Goal: Task Accomplishment & Management: Manage account settings

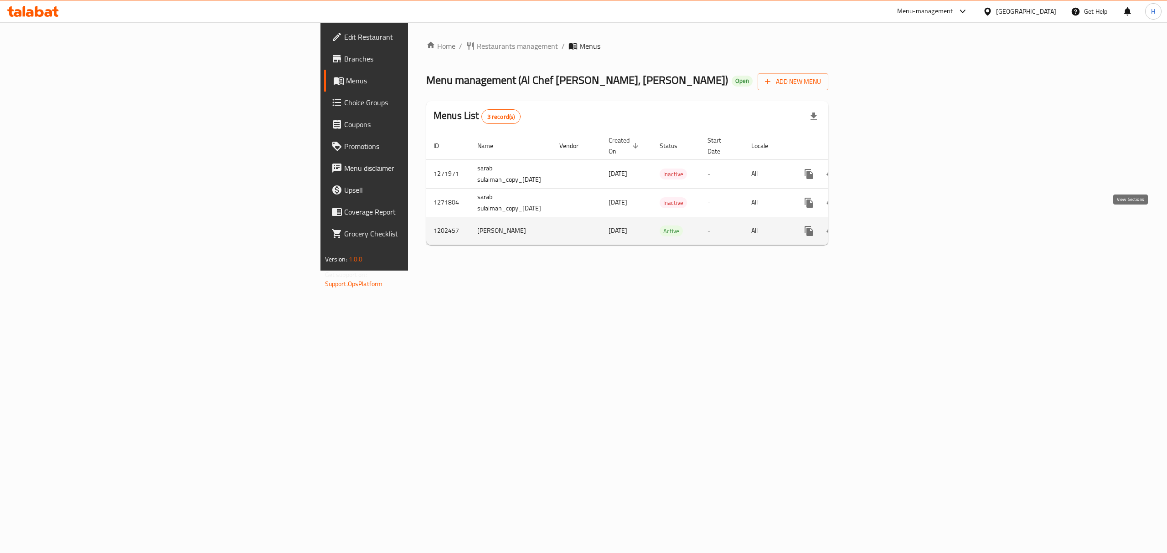
click at [879, 227] on icon "enhanced table" at bounding box center [875, 231] width 8 height 8
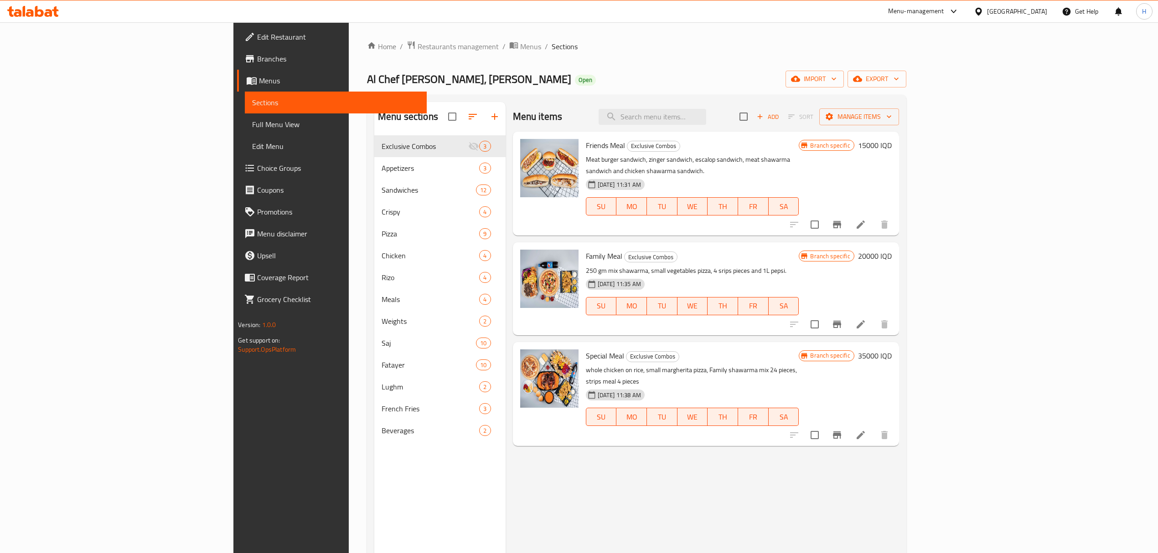
click at [549, 101] on div "Menu sections Exclusive Combos 3 Appetizers 3 Sandwiches 12 Crispy 4 Pizza 9 Ch…" at bounding box center [636, 379] width 539 height 568
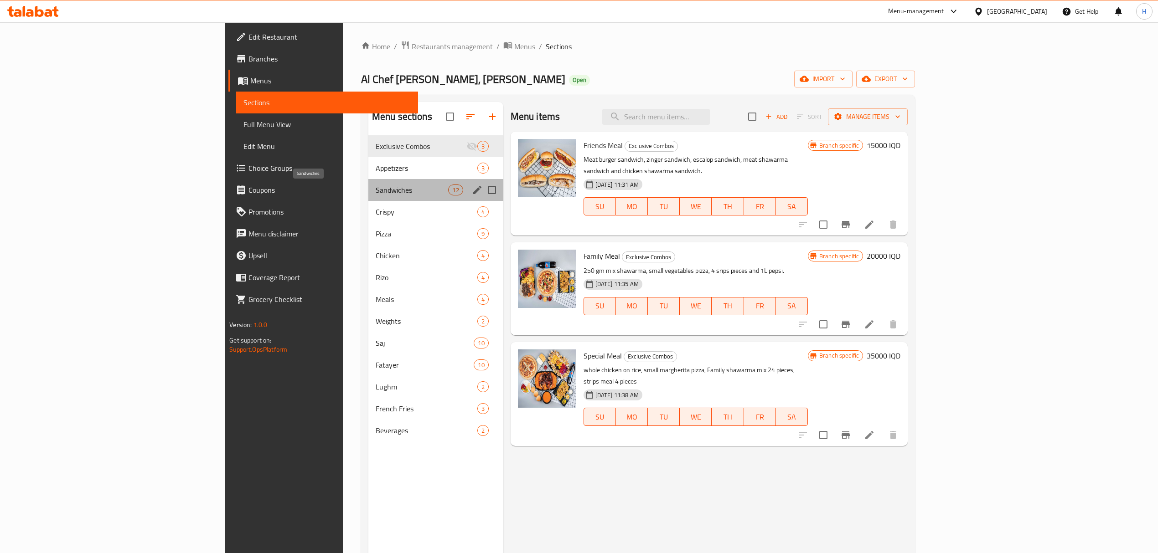
click at [376, 188] on span "Sandwiches" at bounding box center [412, 190] width 73 height 11
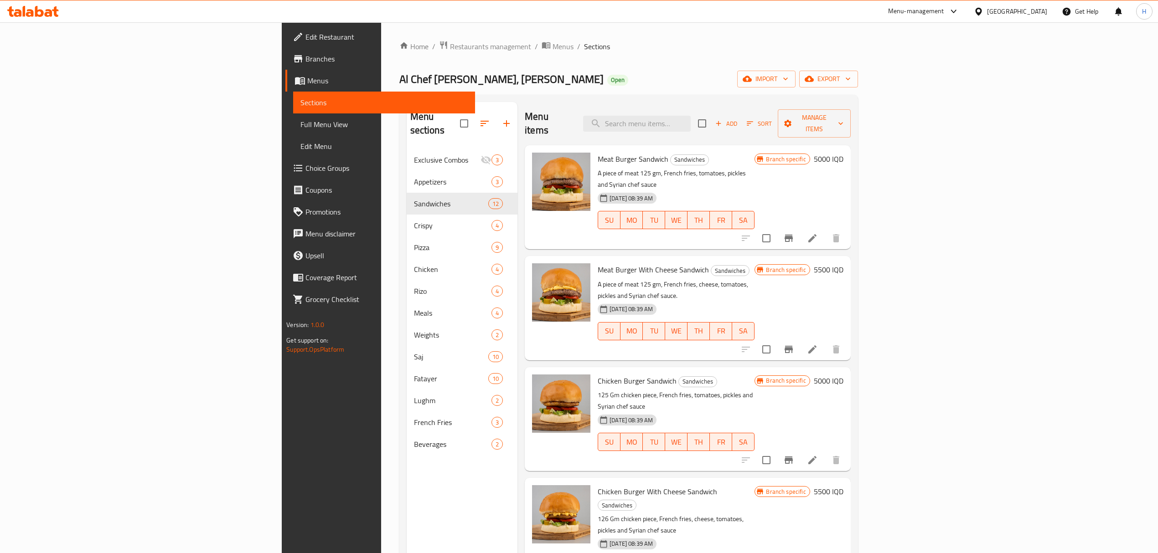
click at [631, 88] on div "Al Chef [PERSON_NAME], Al Saydeya Open import export" at bounding box center [628, 79] width 459 height 17
click at [615, 98] on div "Menu sections Exclusive Combos 3 Appetizers 3 Sandwiches 12 Crispy 4 Pizza 9 Ch…" at bounding box center [628, 379] width 459 height 568
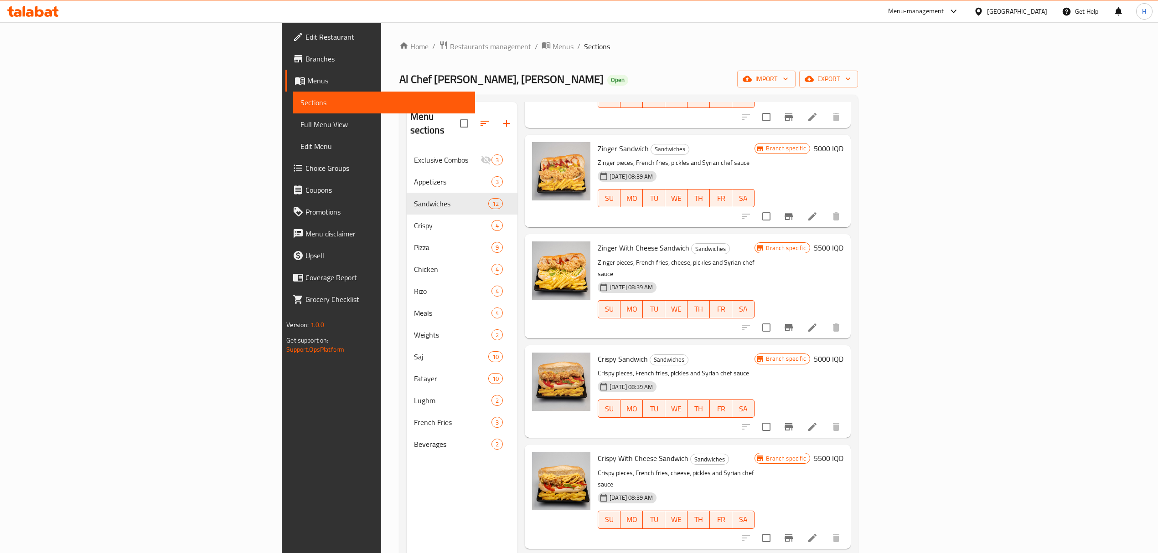
scroll to position [486, 0]
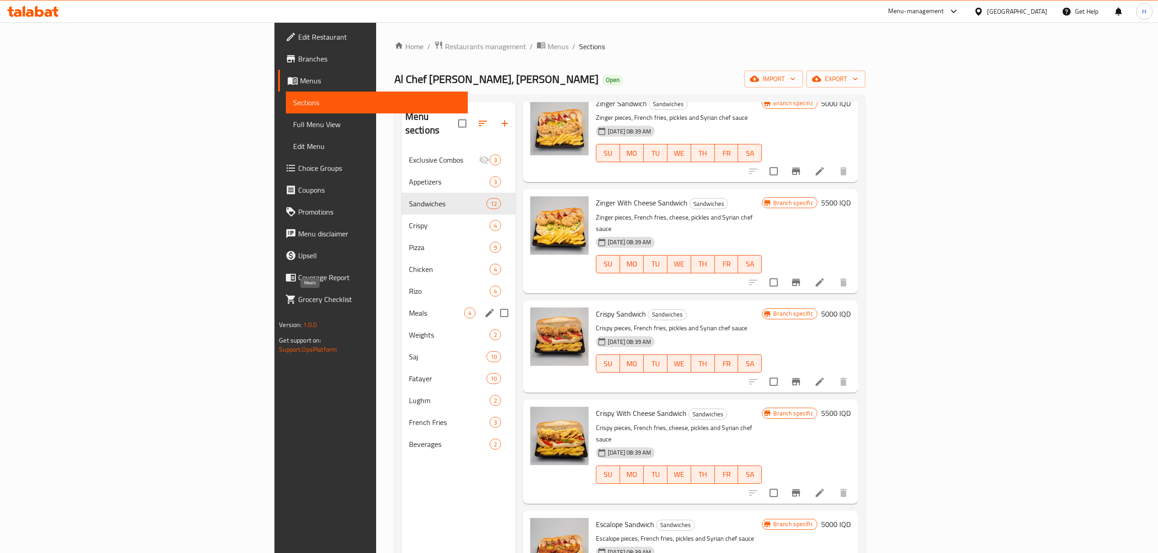
click at [409, 308] on span "Meals" at bounding box center [436, 313] width 55 height 11
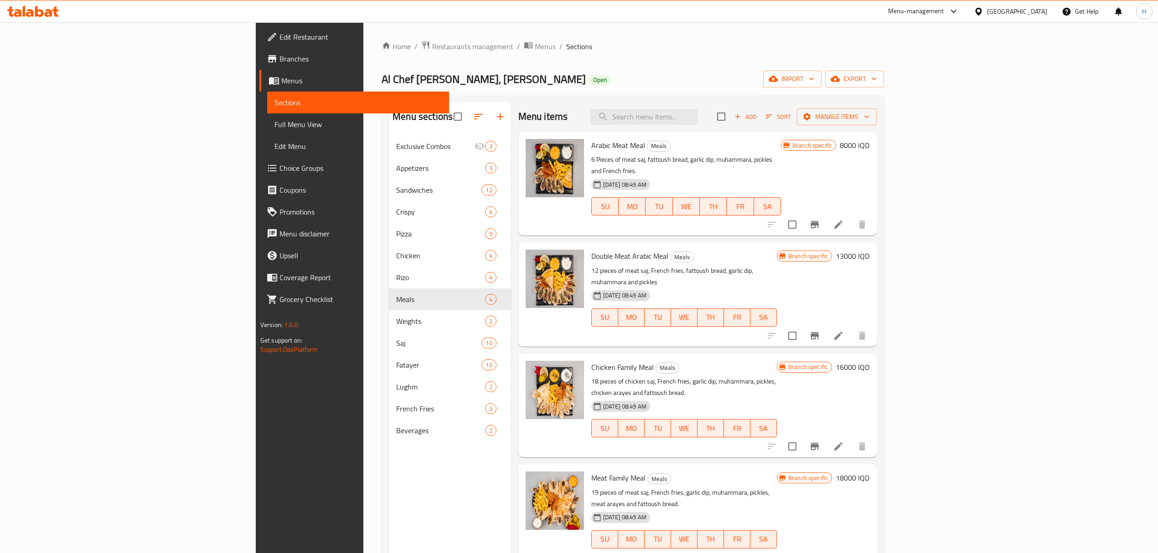
click at [639, 124] on div "Menu items Add Sort Manage items" at bounding box center [697, 117] width 359 height 30
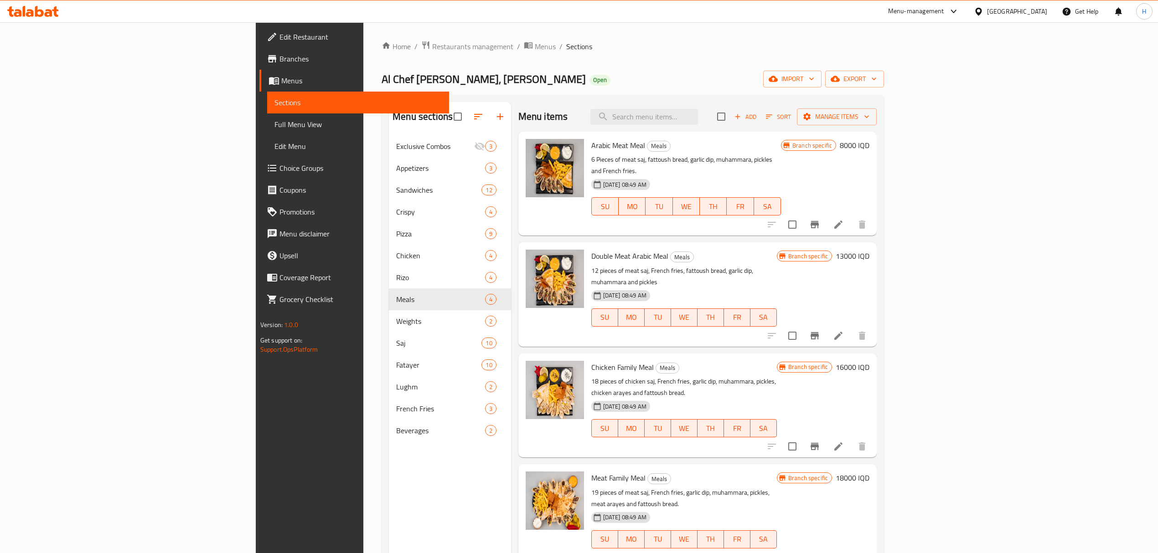
click at [382, 53] on div "Home / Restaurants management / Menus / Sections Al Chef Al Soory, Al Saydeya O…" at bounding box center [633, 352] width 502 height 622
click at [432, 49] on span "Restaurants management" at bounding box center [472, 46] width 81 height 11
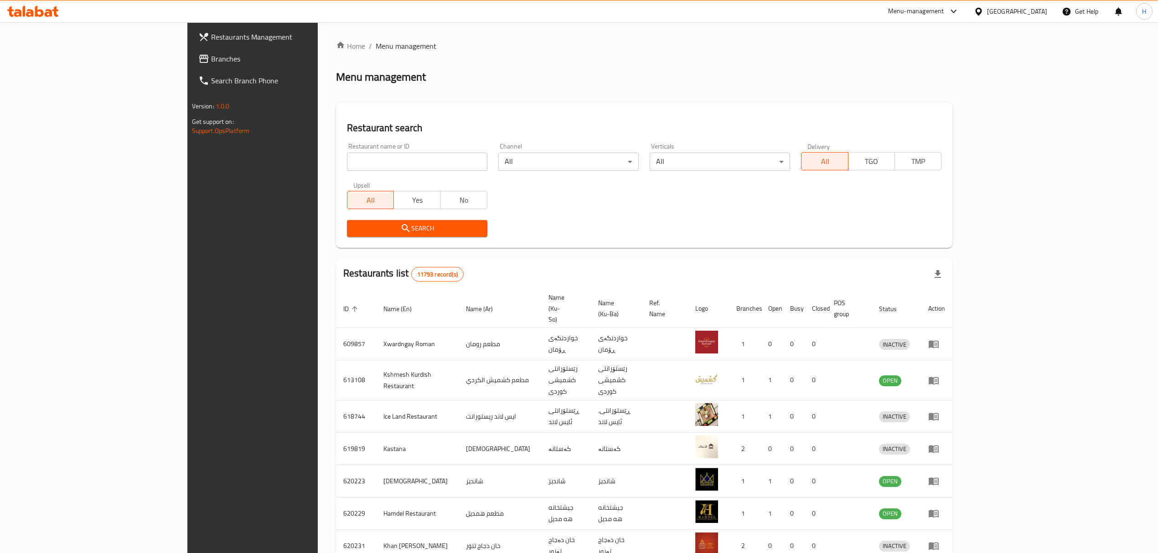
click at [351, 174] on div "Restaurant name or ID Restaurant name or ID" at bounding box center [416, 157] width 151 height 39
click at [347, 163] on input "search" at bounding box center [417, 162] width 140 height 18
type input "بيت المدلل"
click button "Search" at bounding box center [417, 228] width 140 height 17
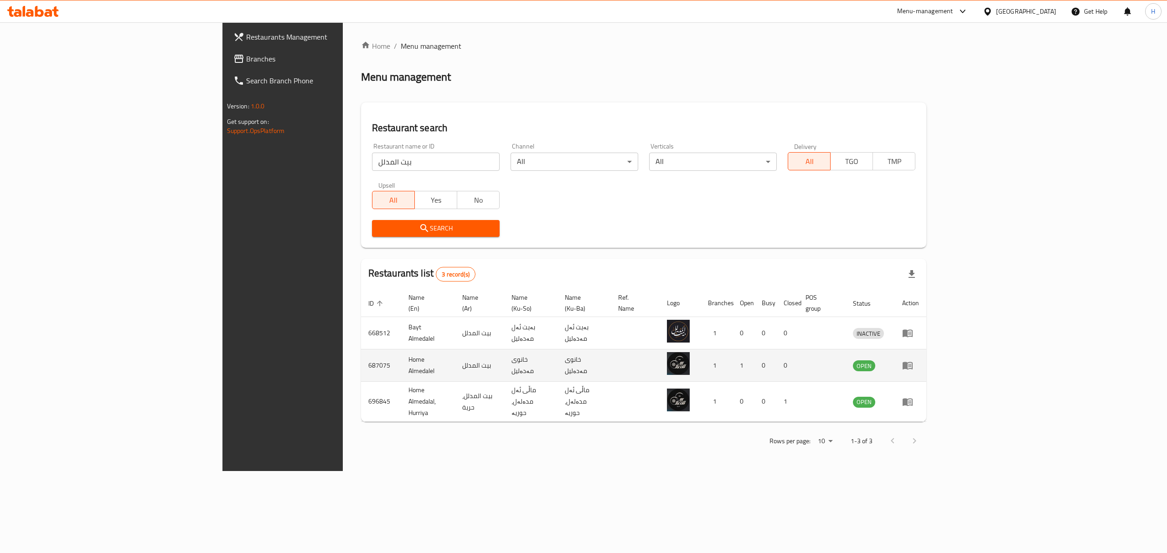
click at [401, 358] on td "Home Almedalel" at bounding box center [428, 366] width 54 height 32
drag, startPoint x: 262, startPoint y: 358, endPoint x: 301, endPoint y: 358, distance: 39.7
click at [401, 358] on td "Home Almedalel" at bounding box center [428, 366] width 54 height 32
copy td "Home Almedalel"
